Goal: Information Seeking & Learning: Check status

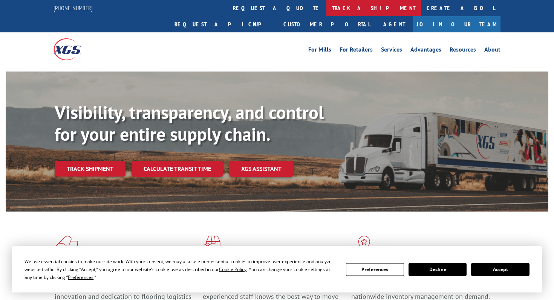
click at [326, 5] on link "track a shipment" at bounding box center [373, 8] width 95 height 16
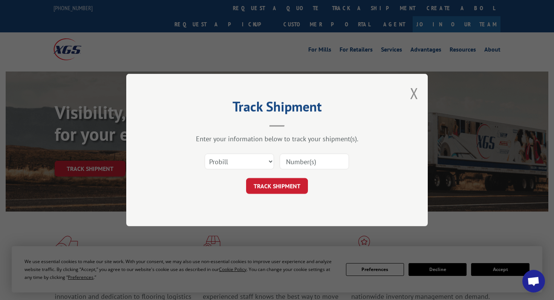
click at [314, 153] on div at bounding box center [313, 161] width 69 height 17
click at [309, 185] on div "TRACK SHIPMENT" at bounding box center [277, 186] width 226 height 16
click at [309, 151] on div "Select category... Probill BOL PO" at bounding box center [277, 161] width 226 height 25
click at [309, 154] on input at bounding box center [313, 162] width 69 height 16
paste input "17694080"
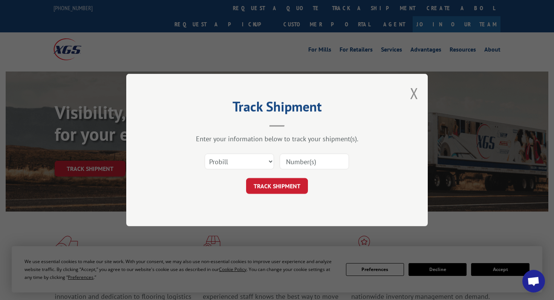
type input "17694080"
click button "TRACK SHIPMENT" at bounding box center [277, 186] width 62 height 16
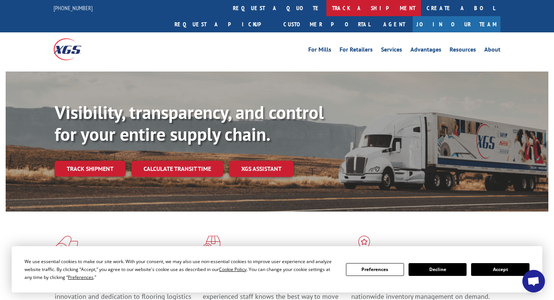
click at [326, 12] on link "track a shipment" at bounding box center [373, 8] width 95 height 16
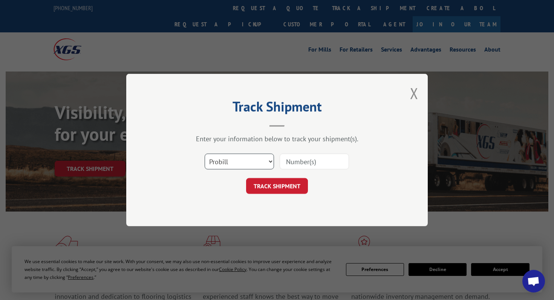
click at [249, 167] on select "Select category... Probill BOL PO" at bounding box center [238, 162] width 69 height 16
click at [204, 154] on select "Select category... Probill BOL PO" at bounding box center [238, 162] width 69 height 16
click at [245, 166] on select "Select category... Probill BOL PO" at bounding box center [238, 162] width 69 height 16
select select "bol"
click at [204, 154] on select "Select category... Probill BOL PO" at bounding box center [238, 162] width 69 height 16
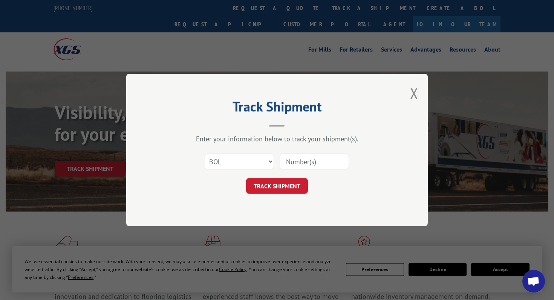
click at [295, 157] on input at bounding box center [313, 162] width 69 height 16
paste input "374219"
type input "374219"
click button "TRACK SHIPMENT" at bounding box center [277, 186] width 62 height 16
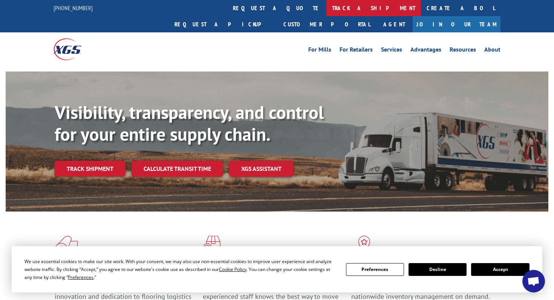
click at [326, 11] on link "track a shipment" at bounding box center [373, 8] width 95 height 16
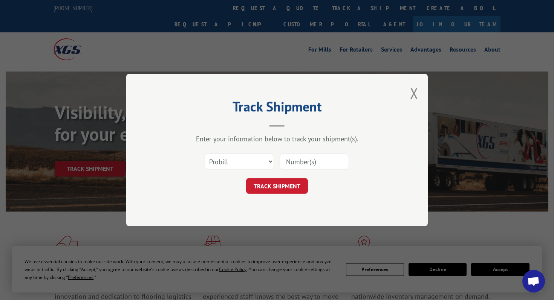
click at [289, 159] on input at bounding box center [313, 162] width 69 height 16
paste input "17702901"
type input "17702901"
click at [259, 189] on button "TRACK SHIPMENT" at bounding box center [277, 186] width 62 height 16
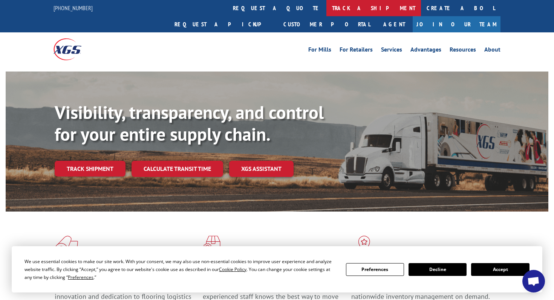
click at [326, 12] on link "track a shipment" at bounding box center [373, 8] width 95 height 16
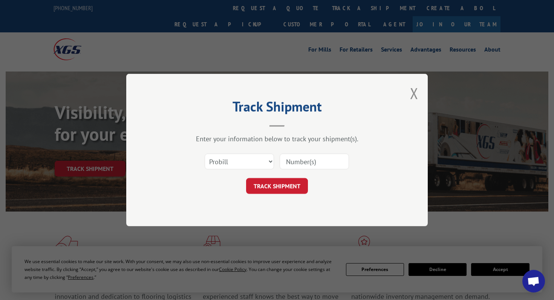
click at [308, 163] on input at bounding box center [313, 162] width 69 height 16
paste input "17409103"
type input "17409103"
click button "TRACK SHIPMENT" at bounding box center [277, 186] width 62 height 16
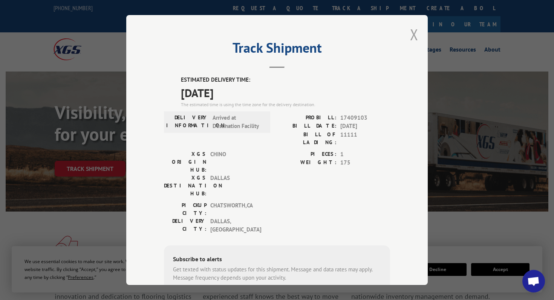
click at [413, 32] on button "Close modal" at bounding box center [414, 34] width 8 height 20
